Goal: Information Seeking & Learning: Learn about a topic

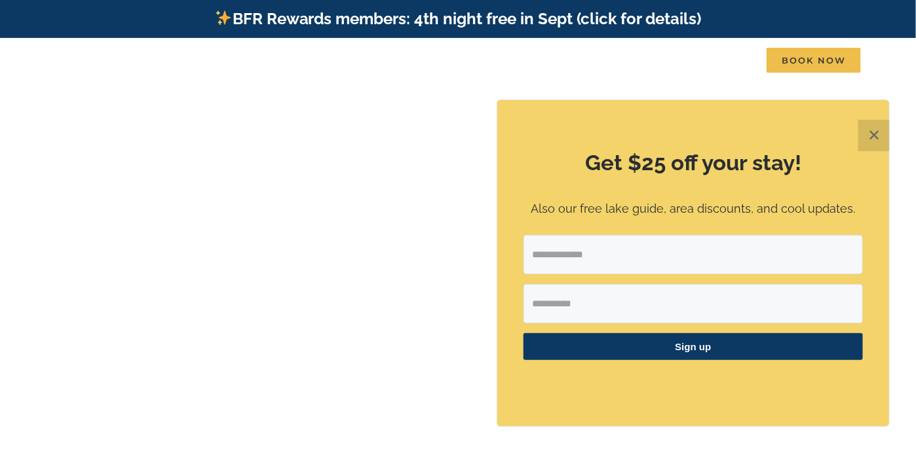
click at [873, 130] on button "✕" at bounding box center [873, 135] width 31 height 31
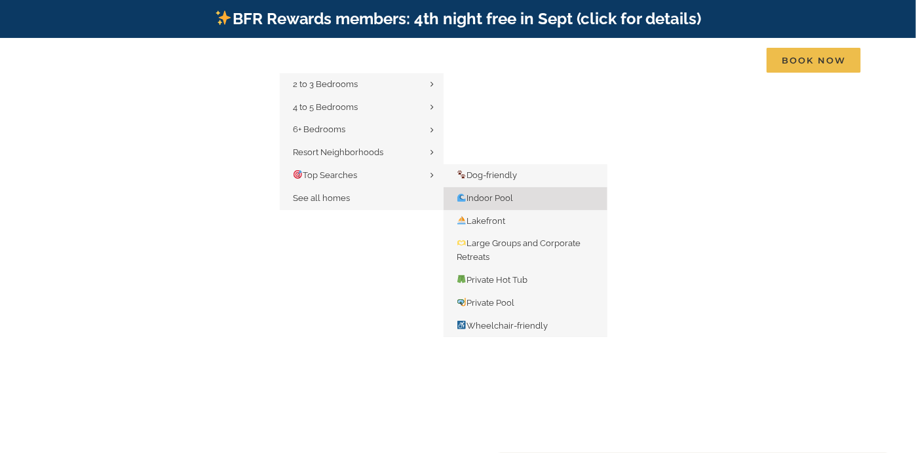
click at [489, 197] on span "Indoor Pool" at bounding box center [485, 198] width 56 height 10
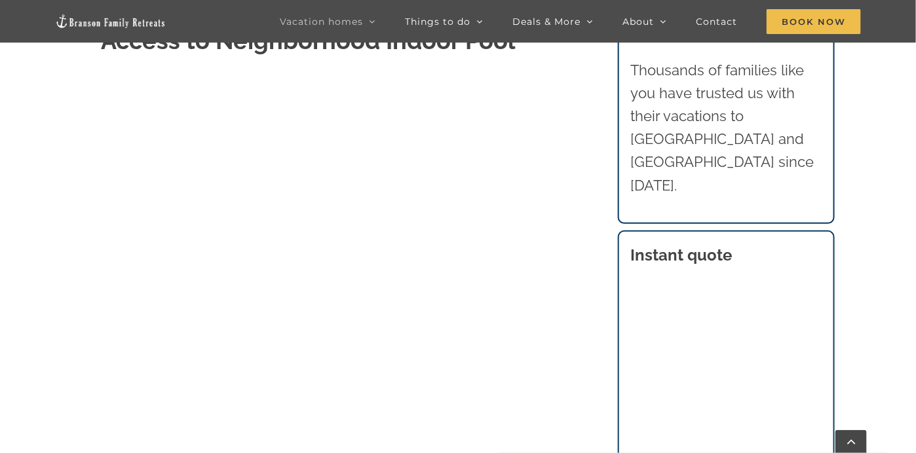
scroll to position [786, 0]
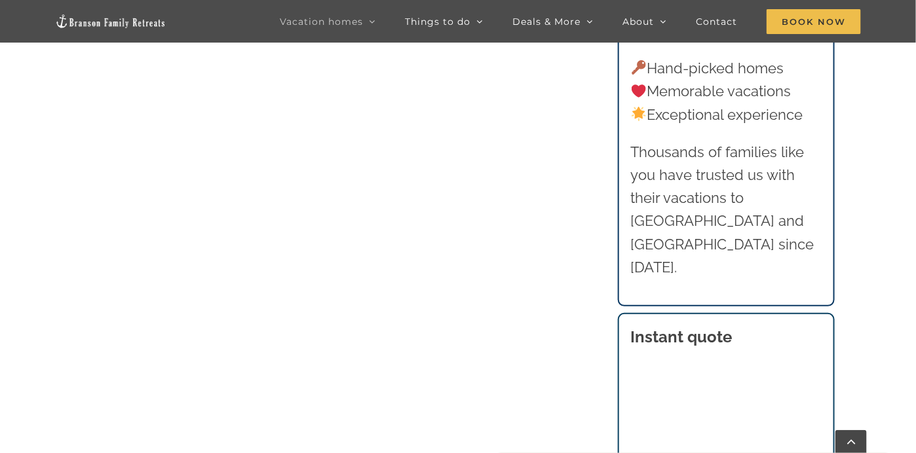
scroll to position [546, 0]
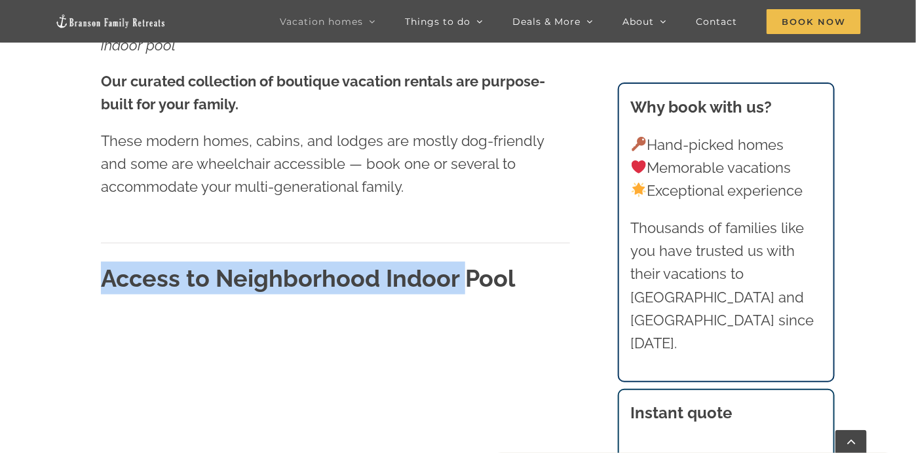
drag, startPoint x: 175, startPoint y: 269, endPoint x: 64, endPoint y: 270, distance: 111.4
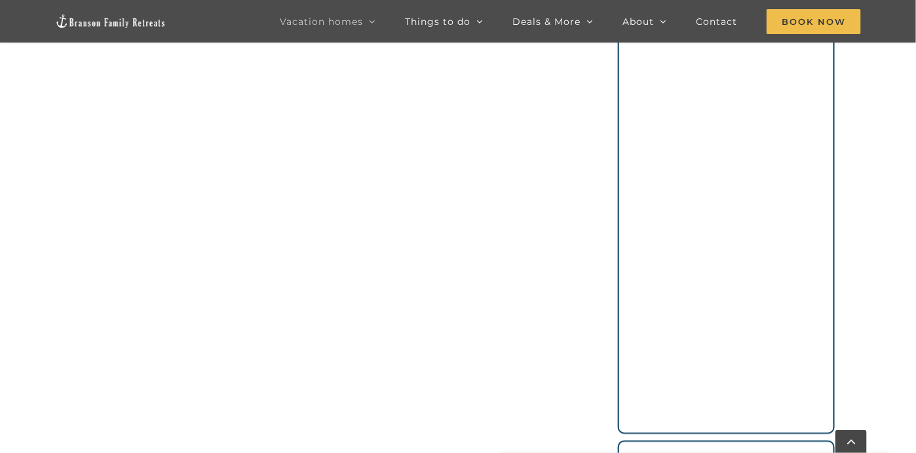
scroll to position [940, 0]
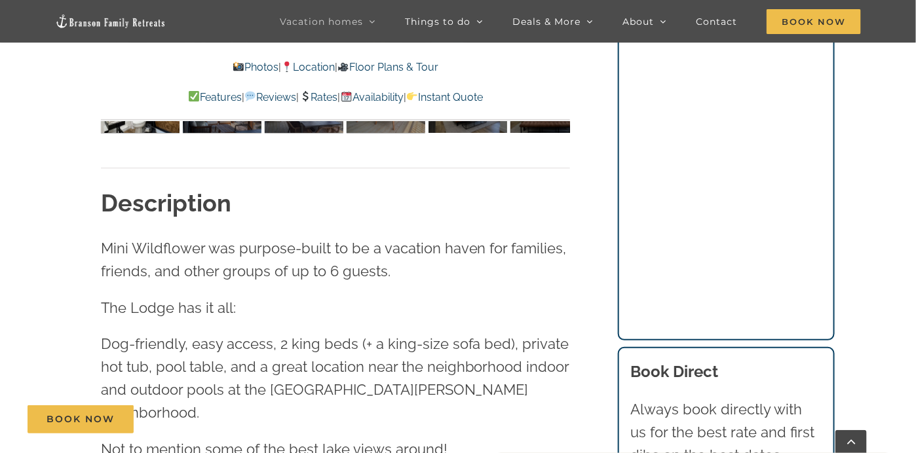
scroll to position [983, 0]
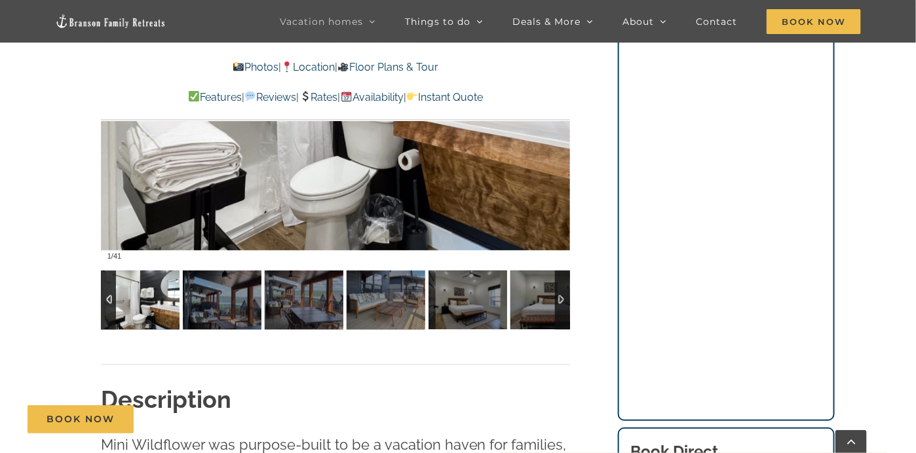
click at [562, 295] on div at bounding box center [562, 300] width 15 height 59
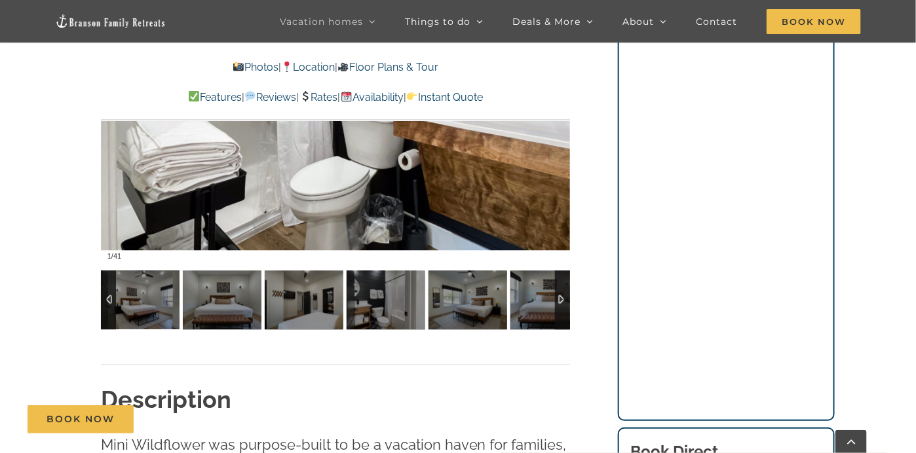
click at [562, 295] on div at bounding box center [562, 300] width 15 height 59
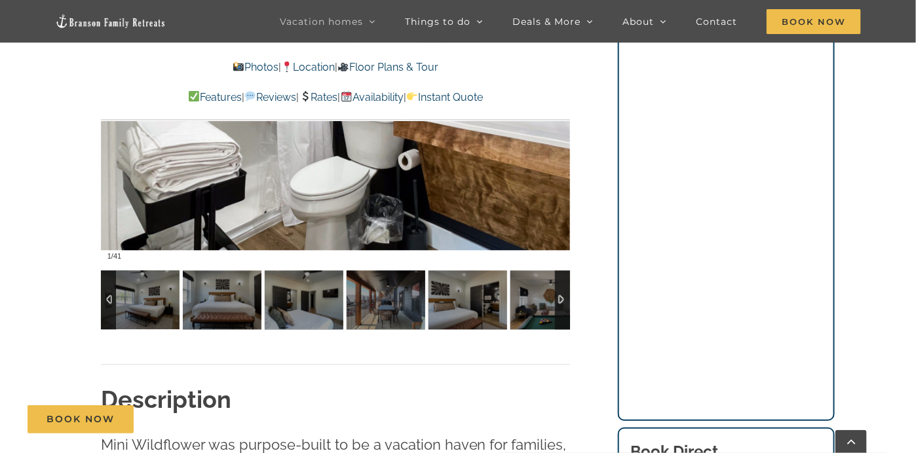
click at [563, 295] on div at bounding box center [562, 300] width 15 height 59
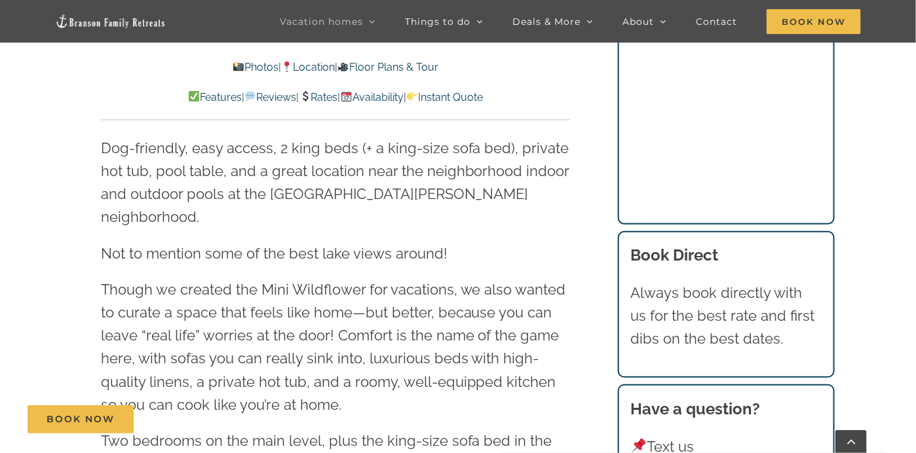
scroll to position [1376, 0]
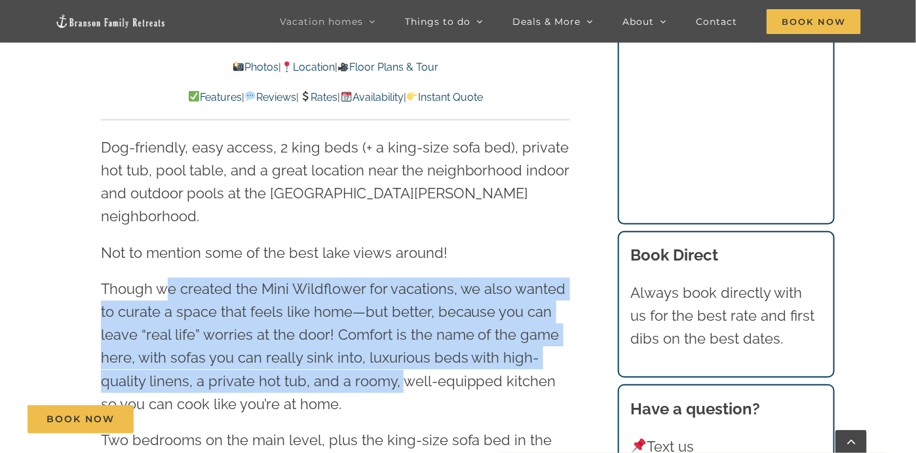
drag, startPoint x: 167, startPoint y: 266, endPoint x: 587, endPoint y: 216, distance: 422.9
click at [402, 349] on p "Though we created the Mini Wildflower for vacations, we also wanted to curate a…" at bounding box center [335, 347] width 469 height 138
